Goal: Communication & Community: Answer question/provide support

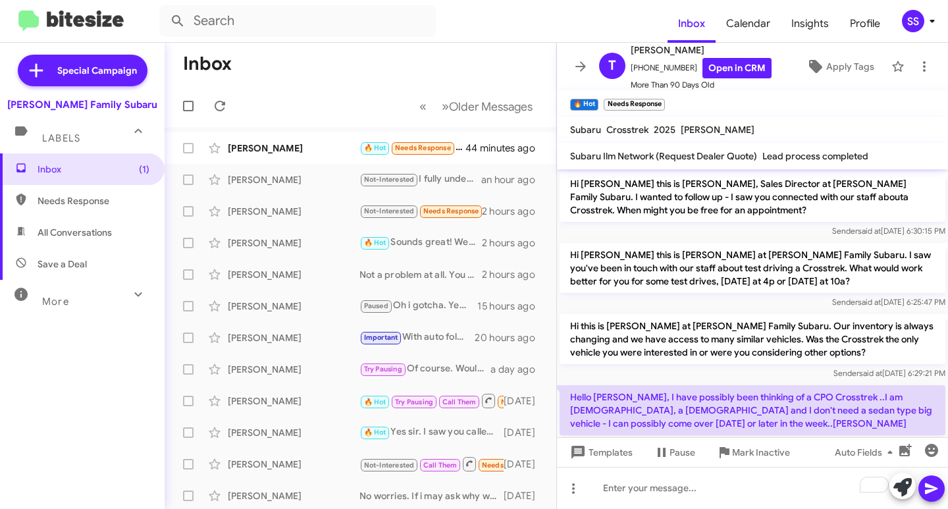
click at [271, 154] on div "[PERSON_NAME]" at bounding box center [294, 148] width 132 height 13
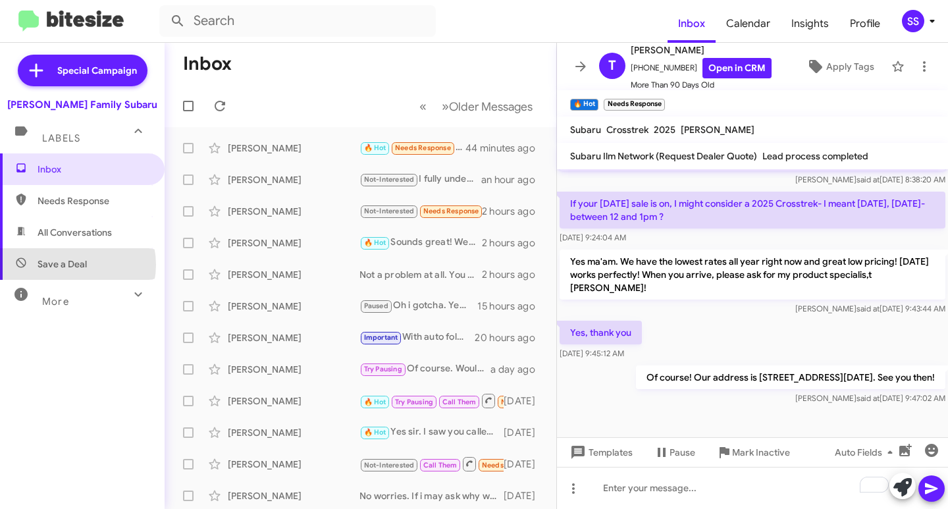
click at [74, 265] on span "Save a Deal" at bounding box center [62, 264] width 49 height 13
type input "in:not-interested"
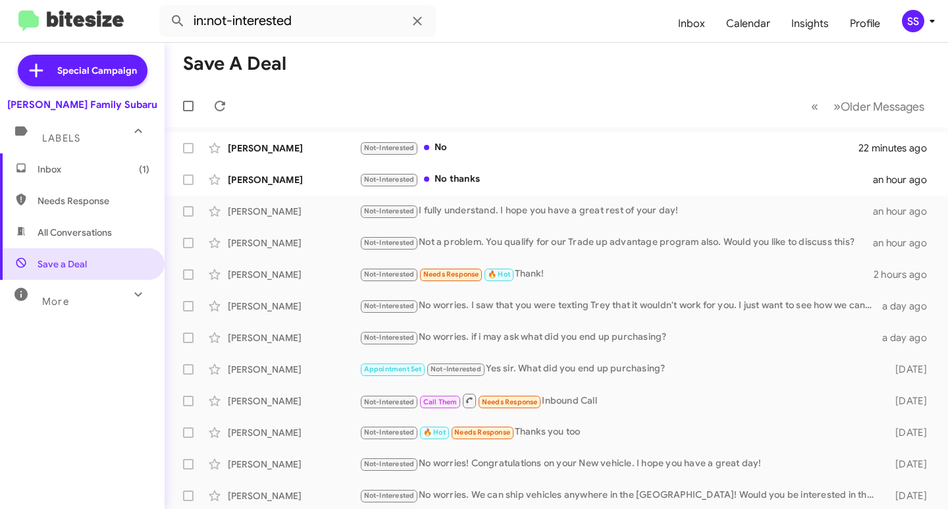
click at [90, 171] on span "Inbox (1)" at bounding box center [94, 169] width 112 height 13
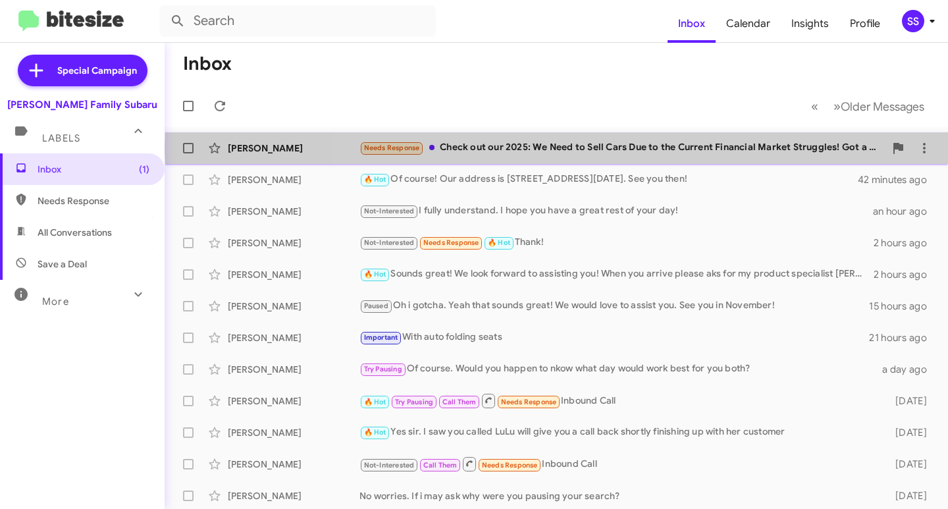
click at [589, 149] on div "Needs Response Check out our 2025: We Need to Sell Cars Due to the Current Fina…" at bounding box center [623, 147] width 526 height 15
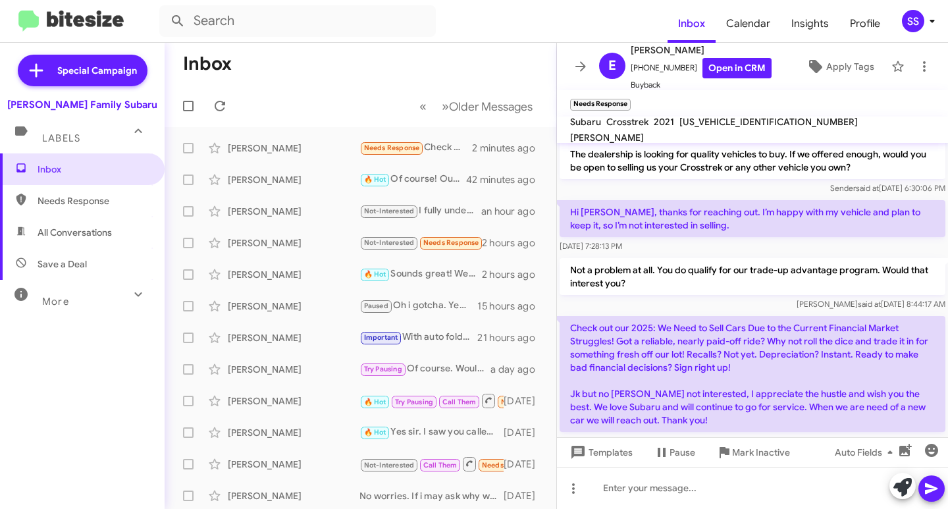
scroll to position [69, 0]
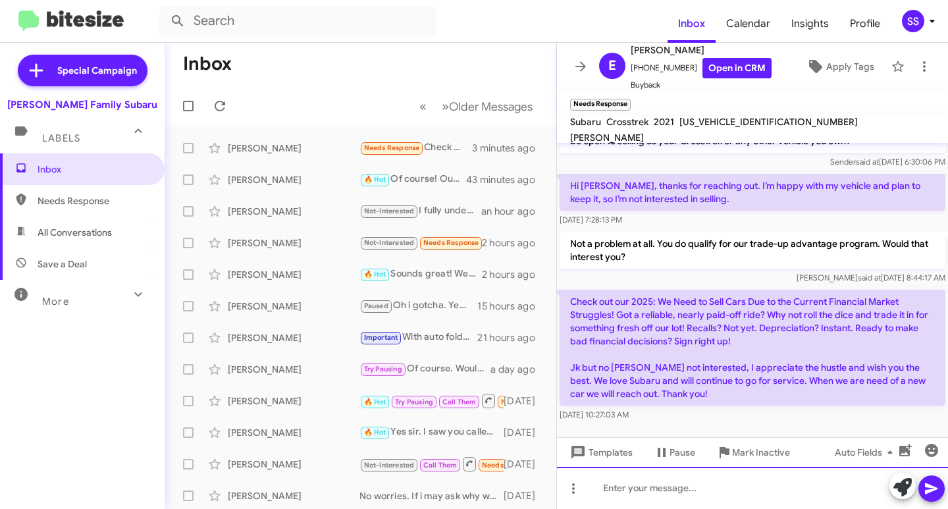
click at [681, 497] on div at bounding box center [752, 488] width 391 height 42
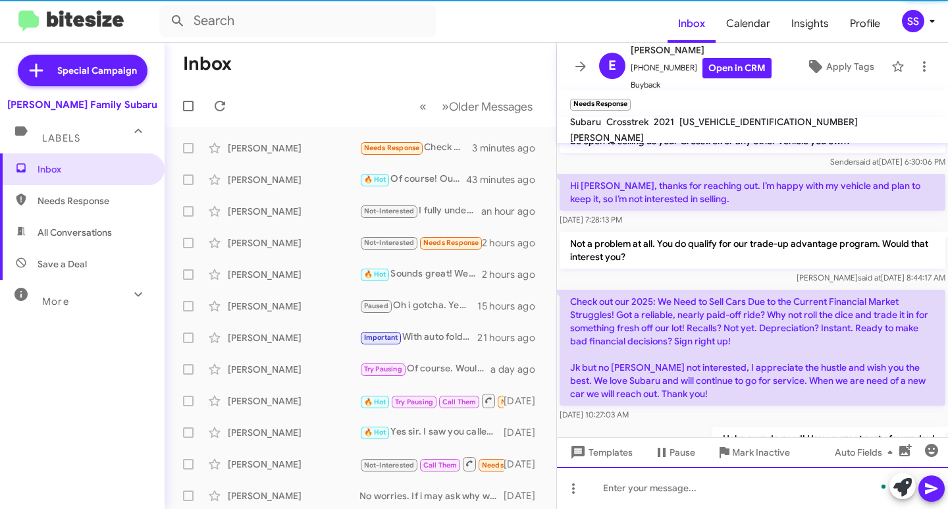
scroll to position [117, 0]
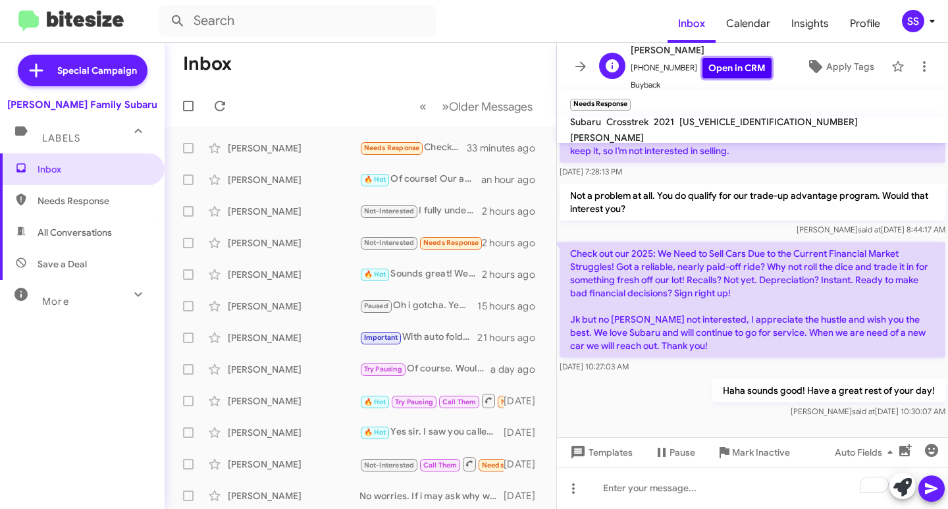
click at [732, 67] on link "Open in CRM" at bounding box center [737, 68] width 69 height 20
click at [101, 170] on span "Inbox" at bounding box center [94, 169] width 112 height 13
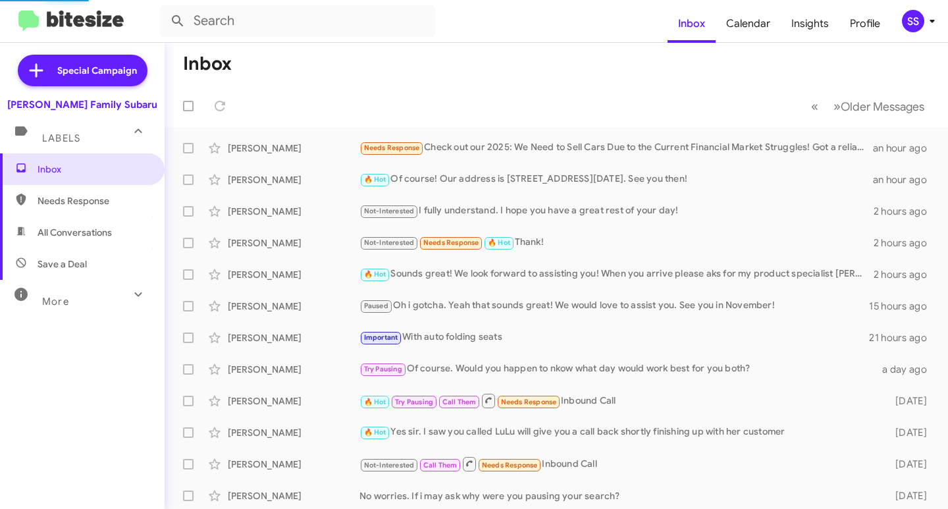
click at [65, 267] on span "Save a Deal" at bounding box center [62, 264] width 49 height 13
type input "in:not-interested"
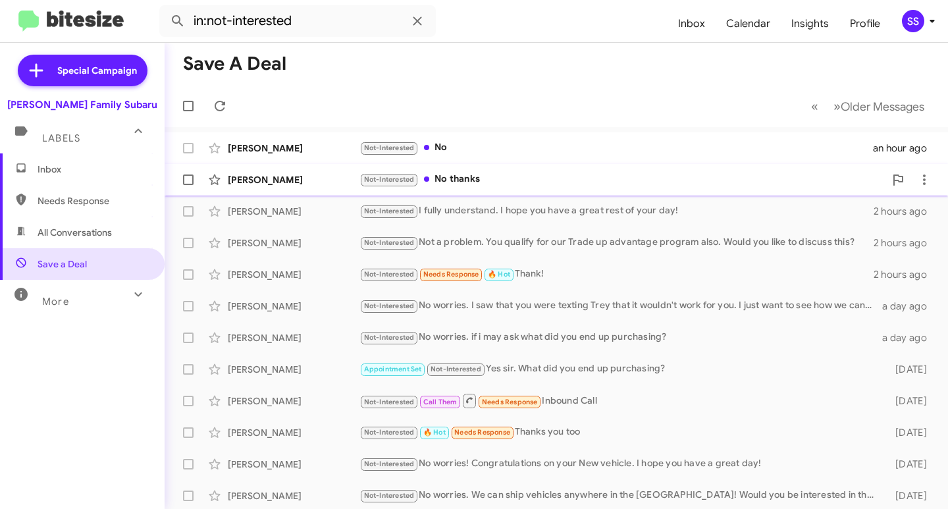
click at [460, 185] on div "Not-Interested No thanks" at bounding box center [623, 179] width 526 height 15
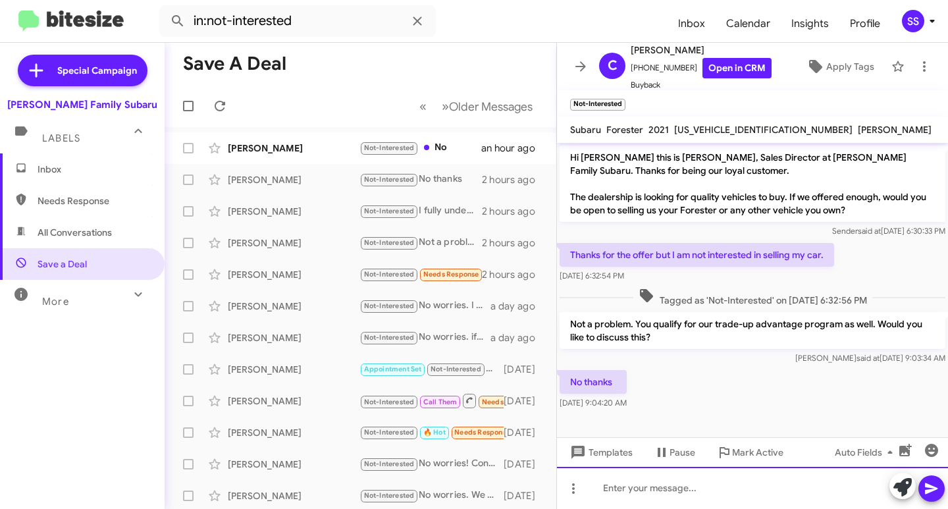
click at [651, 496] on div at bounding box center [752, 488] width 391 height 42
click at [308, 144] on div "[PERSON_NAME]" at bounding box center [294, 148] width 132 height 13
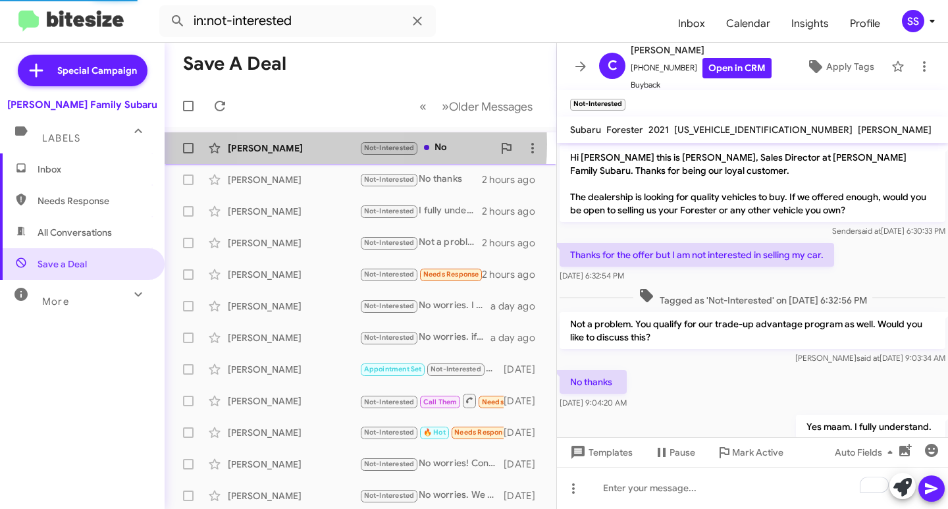
scroll to position [40, 0]
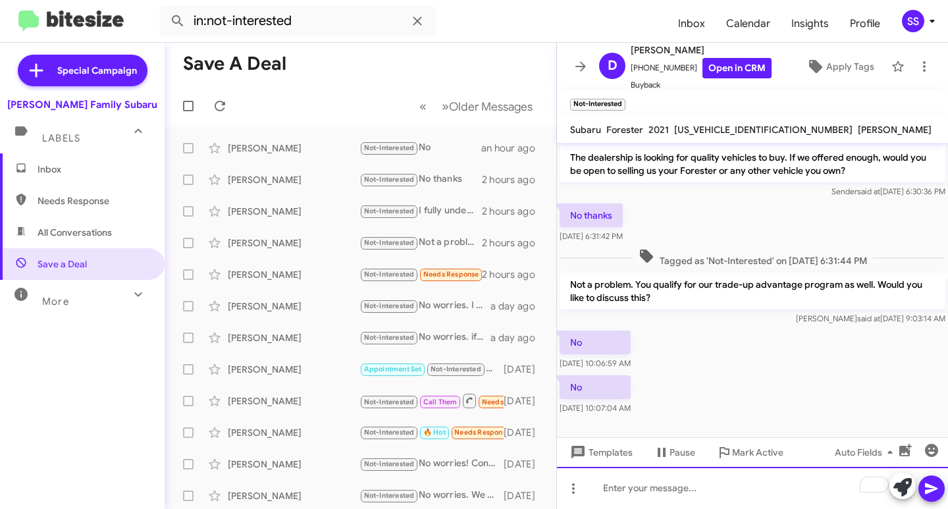
click at [628, 487] on div "To enrich screen reader interactions, please activate Accessibility in Grammarl…" at bounding box center [752, 488] width 391 height 42
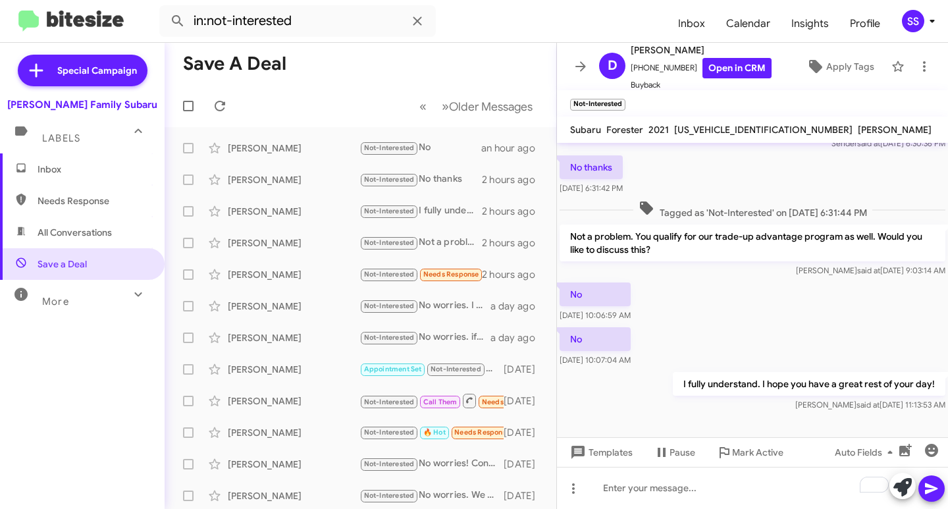
click at [55, 157] on span "Inbox" at bounding box center [82, 169] width 165 height 32
